Goal: Obtain resource: Download file/media

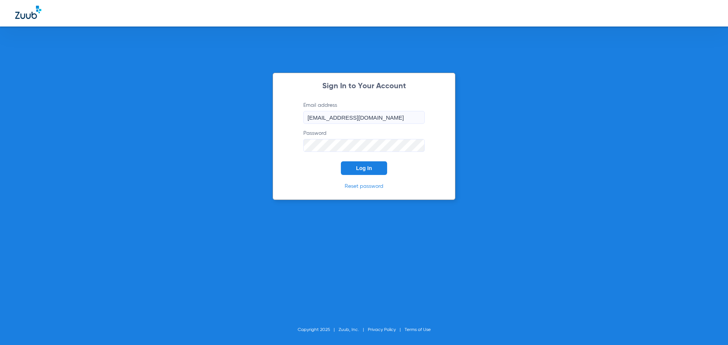
click at [367, 166] on span "Log In" at bounding box center [364, 168] width 16 height 6
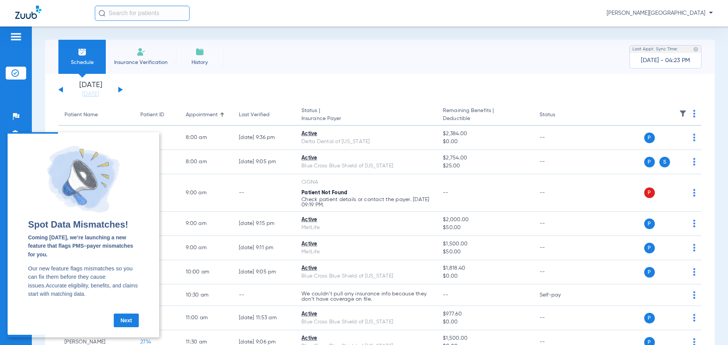
click at [127, 325] on link "Next" at bounding box center [126, 321] width 25 height 14
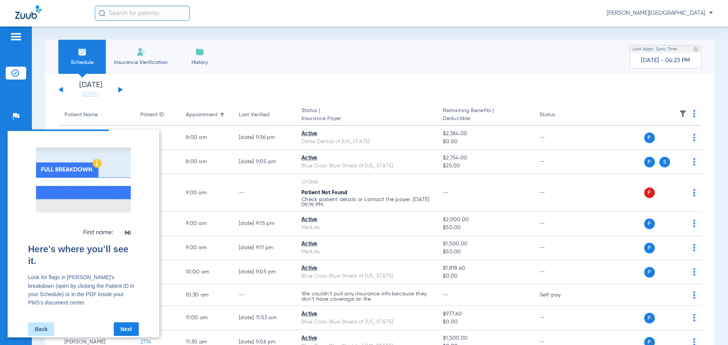
click at [127, 325] on link "Next" at bounding box center [126, 330] width 25 height 14
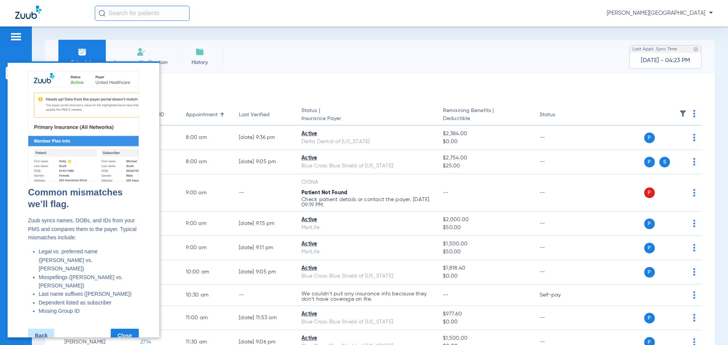
drag, startPoint x: 127, startPoint y: 254, endPoint x: 127, endPoint y: 317, distance: 63.3
click at [127, 329] on link "Close" at bounding box center [125, 336] width 28 height 14
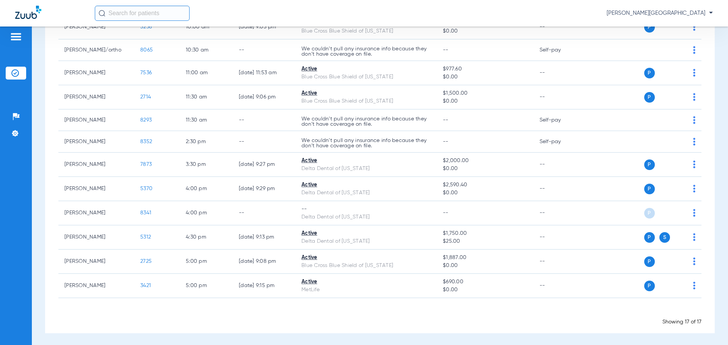
scroll to position [247, 0]
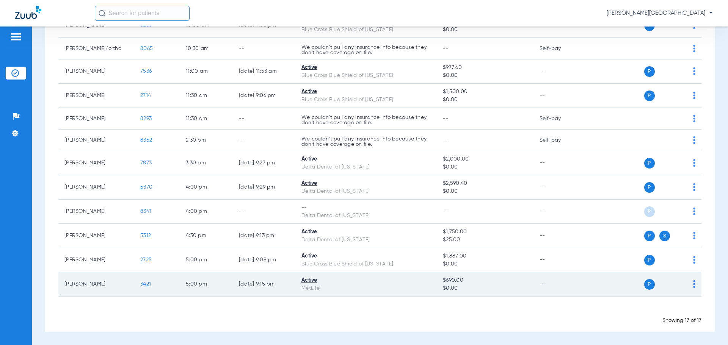
click at [144, 285] on span "3421" at bounding box center [145, 284] width 11 height 5
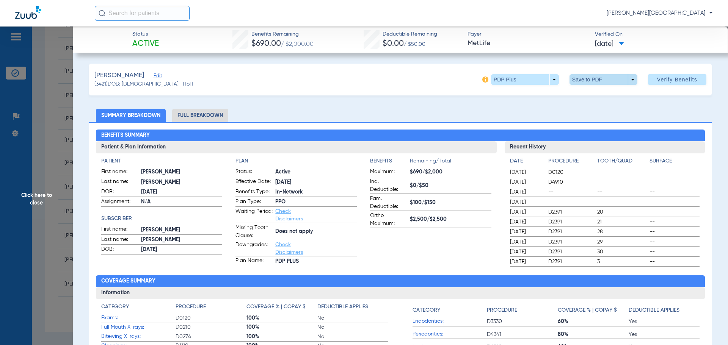
click at [573, 80] on span at bounding box center [603, 79] width 68 height 11
click at [579, 94] on mat-icon "insert_drive_file" at bounding box center [574, 94] width 9 height 9
click at [59, 181] on span "Click here to close" at bounding box center [36, 199] width 73 height 345
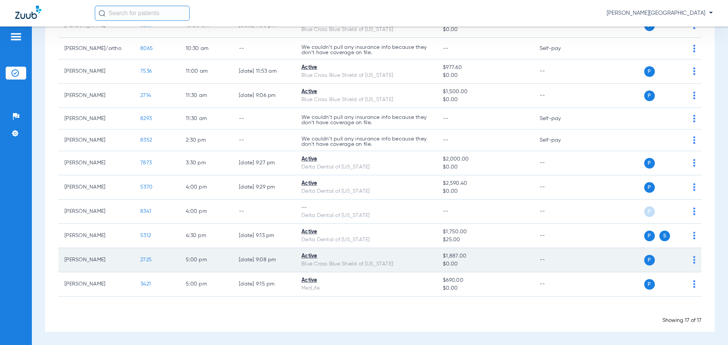
click at [145, 259] on span "2725" at bounding box center [145, 259] width 11 height 5
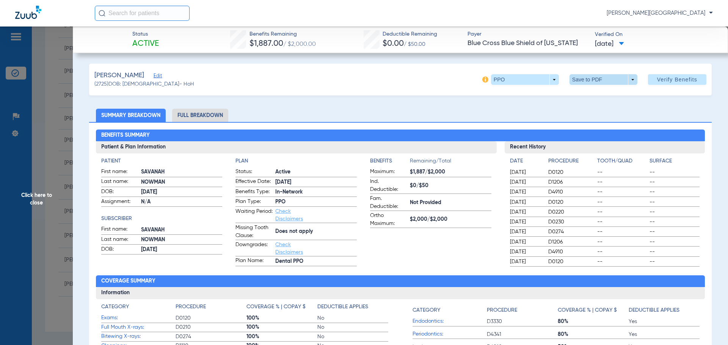
click at [583, 79] on span at bounding box center [603, 79] width 68 height 11
click at [592, 96] on span "Save to PDF" at bounding box center [600, 94] width 30 height 5
click at [30, 177] on span "Click here to close" at bounding box center [36, 199] width 73 height 345
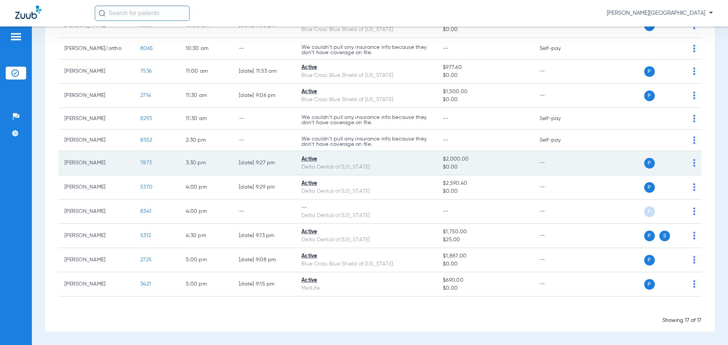
click at [144, 162] on span "7873" at bounding box center [145, 162] width 11 height 5
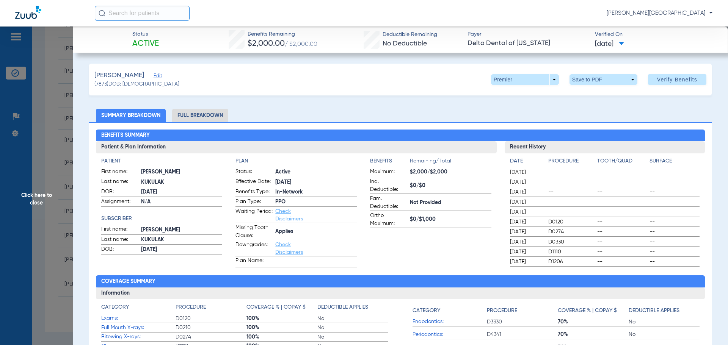
click at [52, 127] on span "Click here to close" at bounding box center [36, 199] width 73 height 345
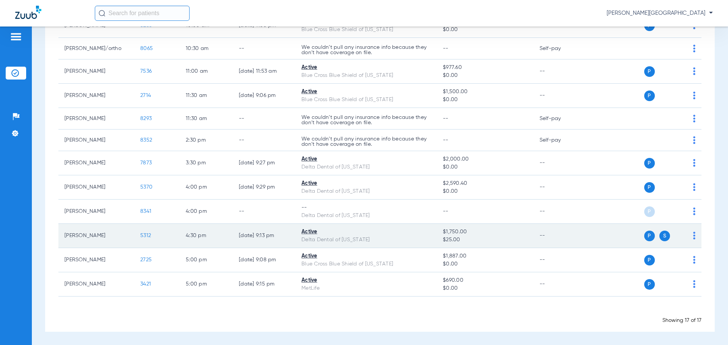
click at [146, 238] on span "5312" at bounding box center [145, 235] width 11 height 5
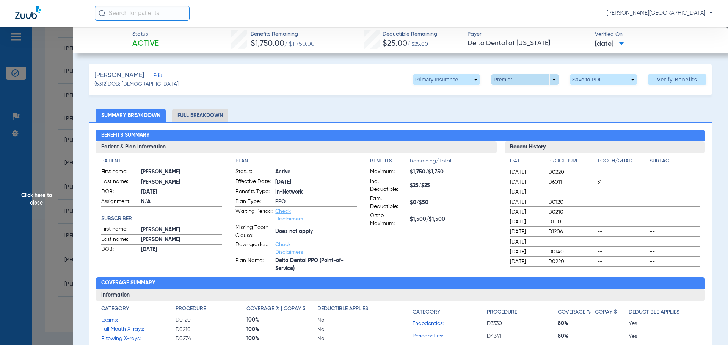
click at [536, 81] on span at bounding box center [525, 79] width 68 height 11
click at [532, 67] on div at bounding box center [364, 172] width 728 height 345
click at [583, 78] on span at bounding box center [603, 79] width 68 height 11
click at [591, 94] on span "Save to PDF" at bounding box center [600, 94] width 30 height 5
click at [44, 152] on span "Click here to close" at bounding box center [36, 199] width 73 height 345
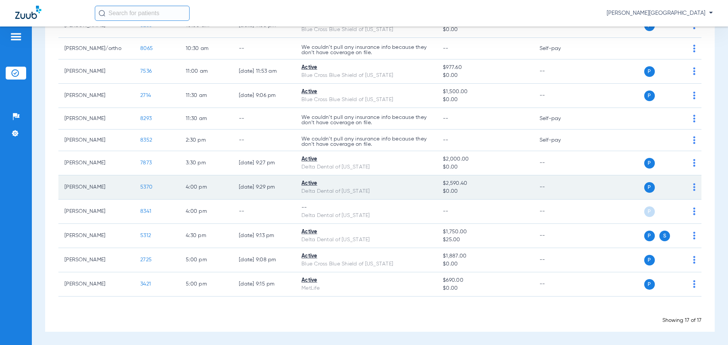
click at [148, 187] on span "5370" at bounding box center [146, 187] width 12 height 5
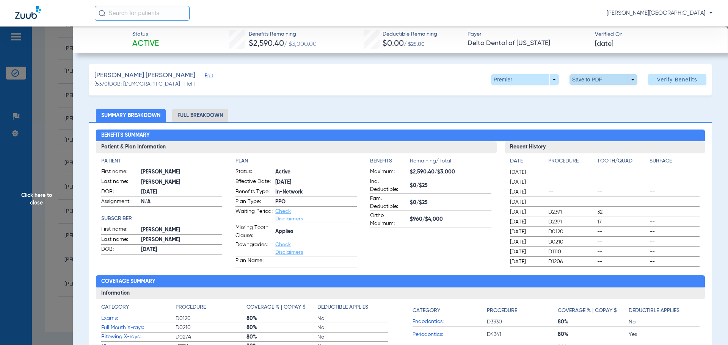
click at [583, 77] on span at bounding box center [603, 79] width 68 height 11
click at [461, 118] on div at bounding box center [364, 172] width 728 height 345
click at [594, 77] on span at bounding box center [603, 80] width 18 height 18
click at [590, 95] on span "Save to PDF" at bounding box center [600, 94] width 30 height 5
click at [49, 154] on span "Click here to close" at bounding box center [36, 199] width 73 height 345
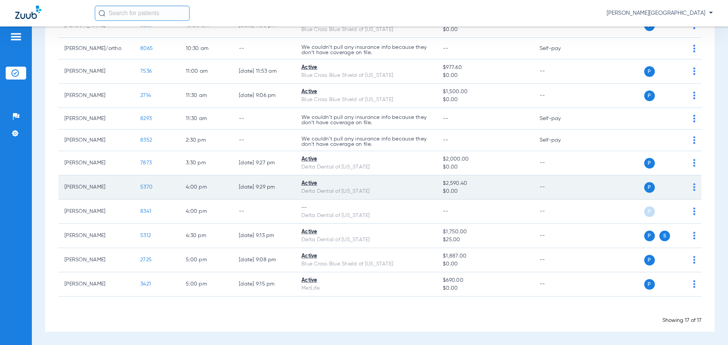
click at [142, 186] on span "5370" at bounding box center [146, 187] width 12 height 5
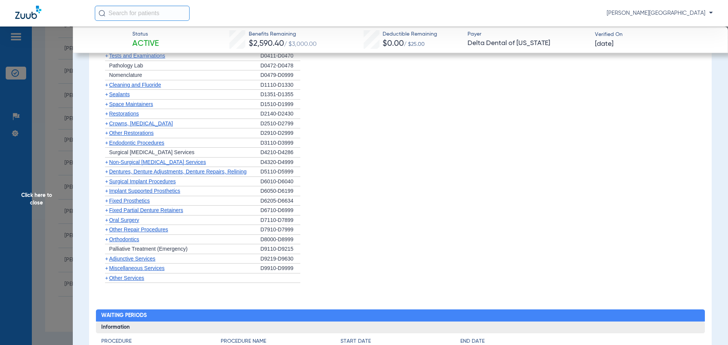
scroll to position [579, 0]
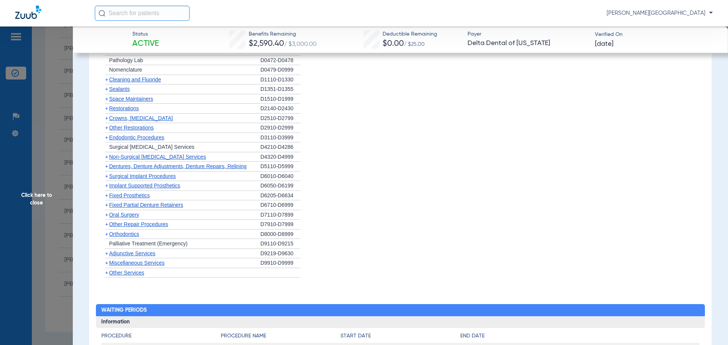
click at [107, 232] on span "+" at bounding box center [106, 234] width 3 height 6
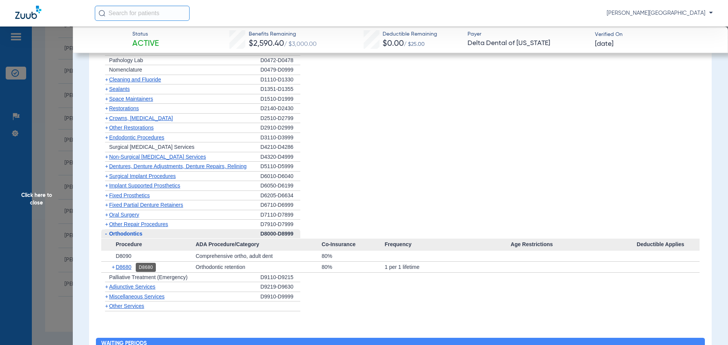
click at [129, 269] on span "D8680" at bounding box center [124, 267] width 16 height 6
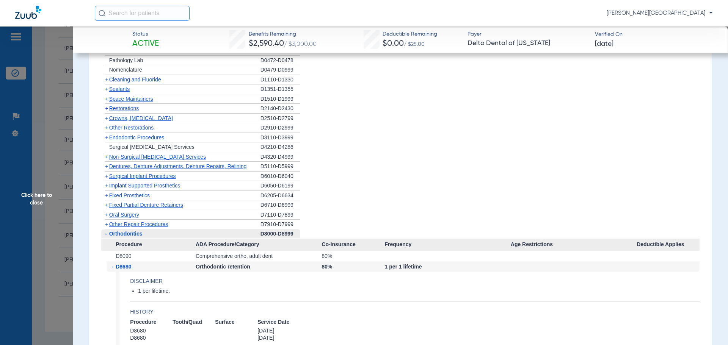
click at [398, 195] on li "+ Fixed Prosthetics D6205-D6634" at bounding box center [400, 196] width 599 height 10
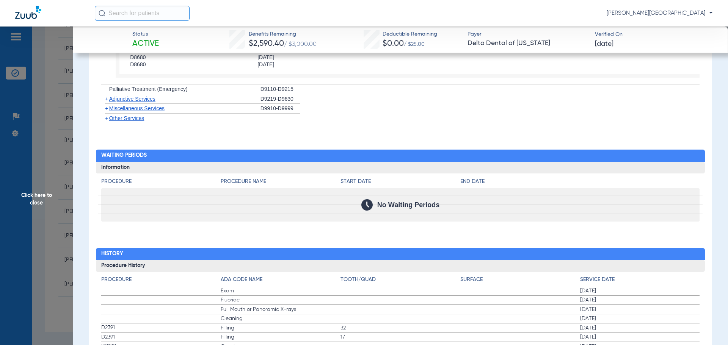
scroll to position [978, 0]
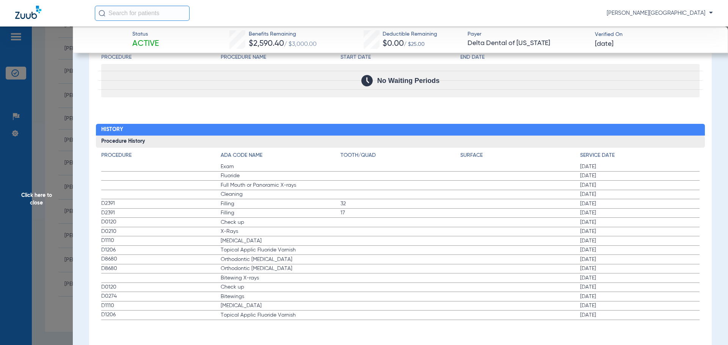
click at [226, 259] on span "Orthodontic [MEDICAL_DATA]" at bounding box center [281, 260] width 120 height 8
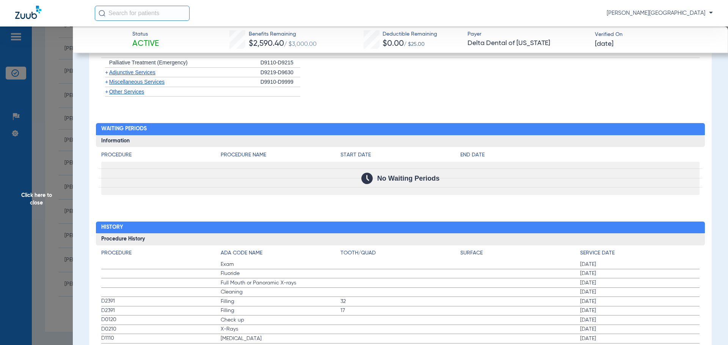
scroll to position [875, 0]
